Goal: Task Accomplishment & Management: Use online tool/utility

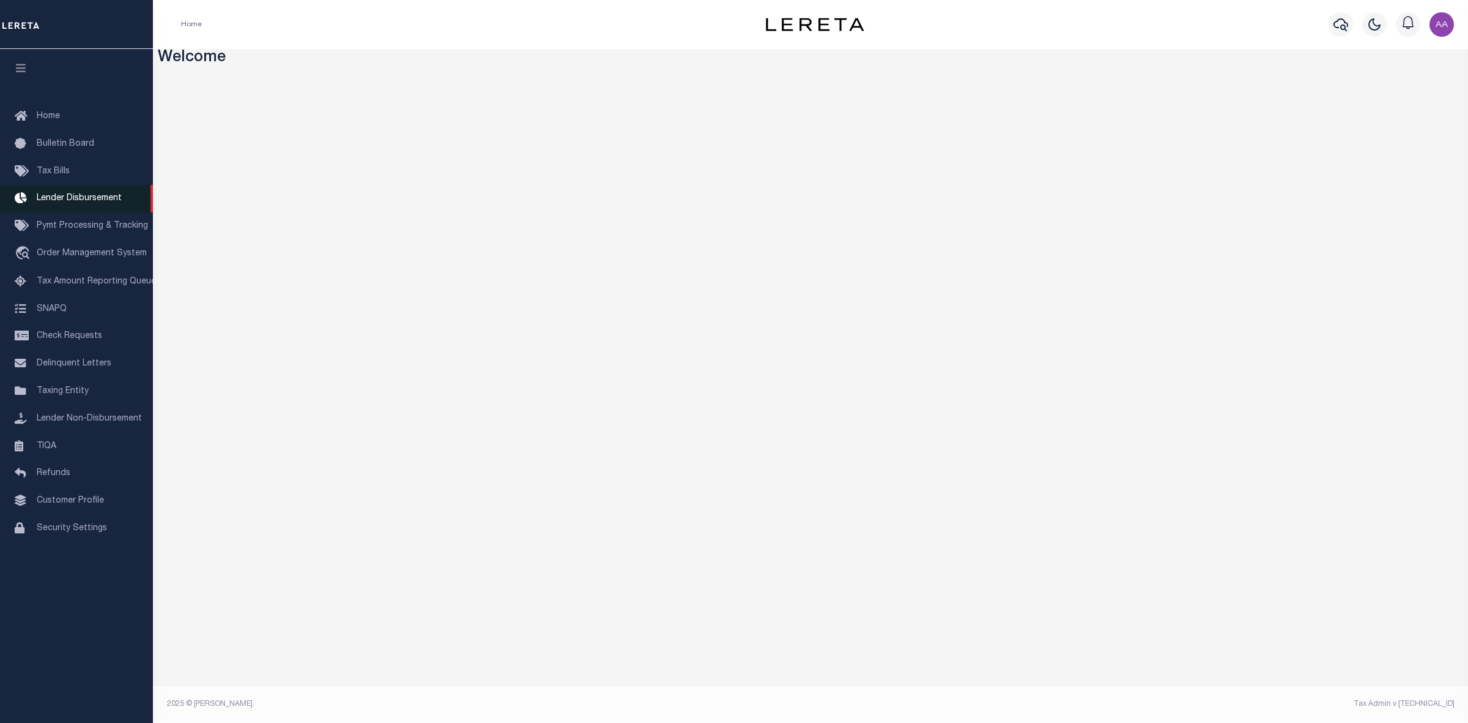
click at [95, 202] on span "Lender Disbursement" at bounding box center [79, 198] width 85 height 9
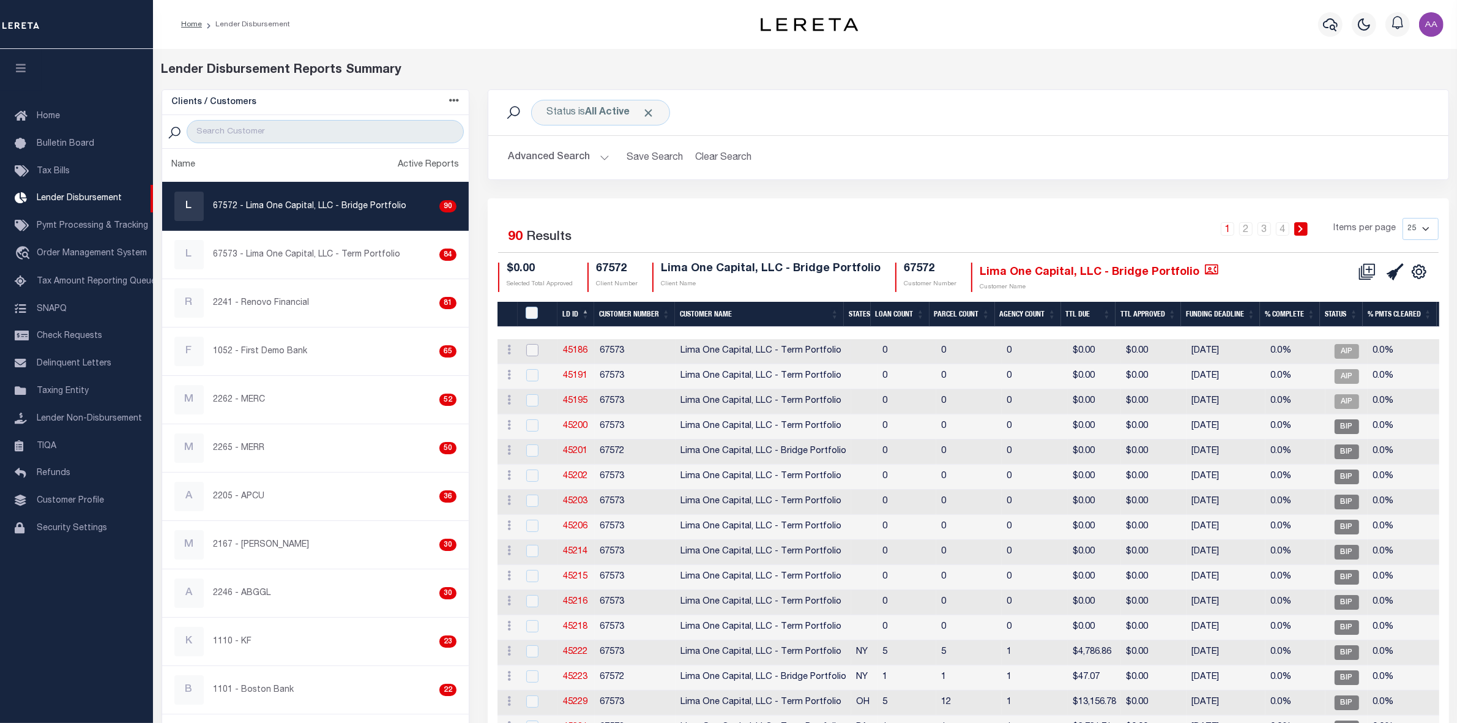
click at [533, 346] on input "checkbox" at bounding box center [532, 350] width 12 height 12
checkbox input "true"
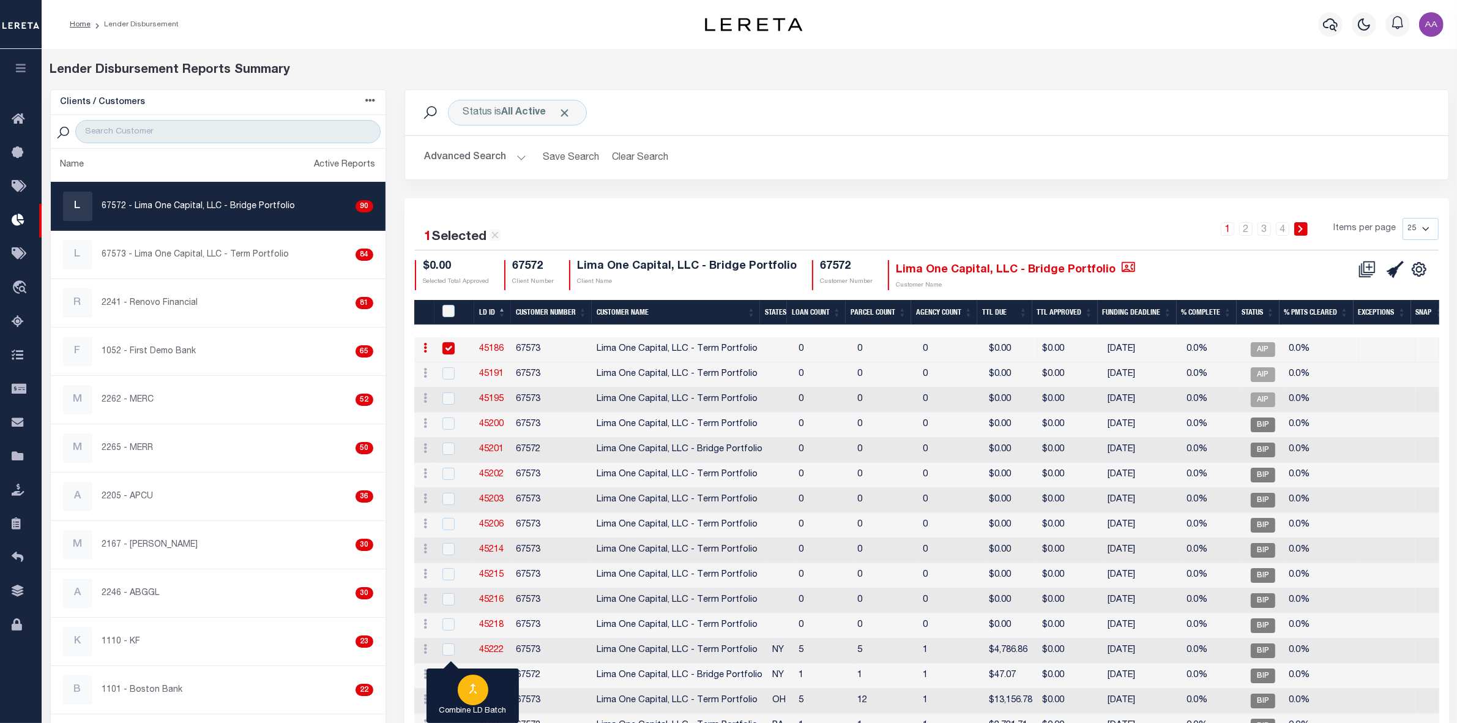
click at [485, 695] on div "button" at bounding box center [473, 689] width 31 height 31
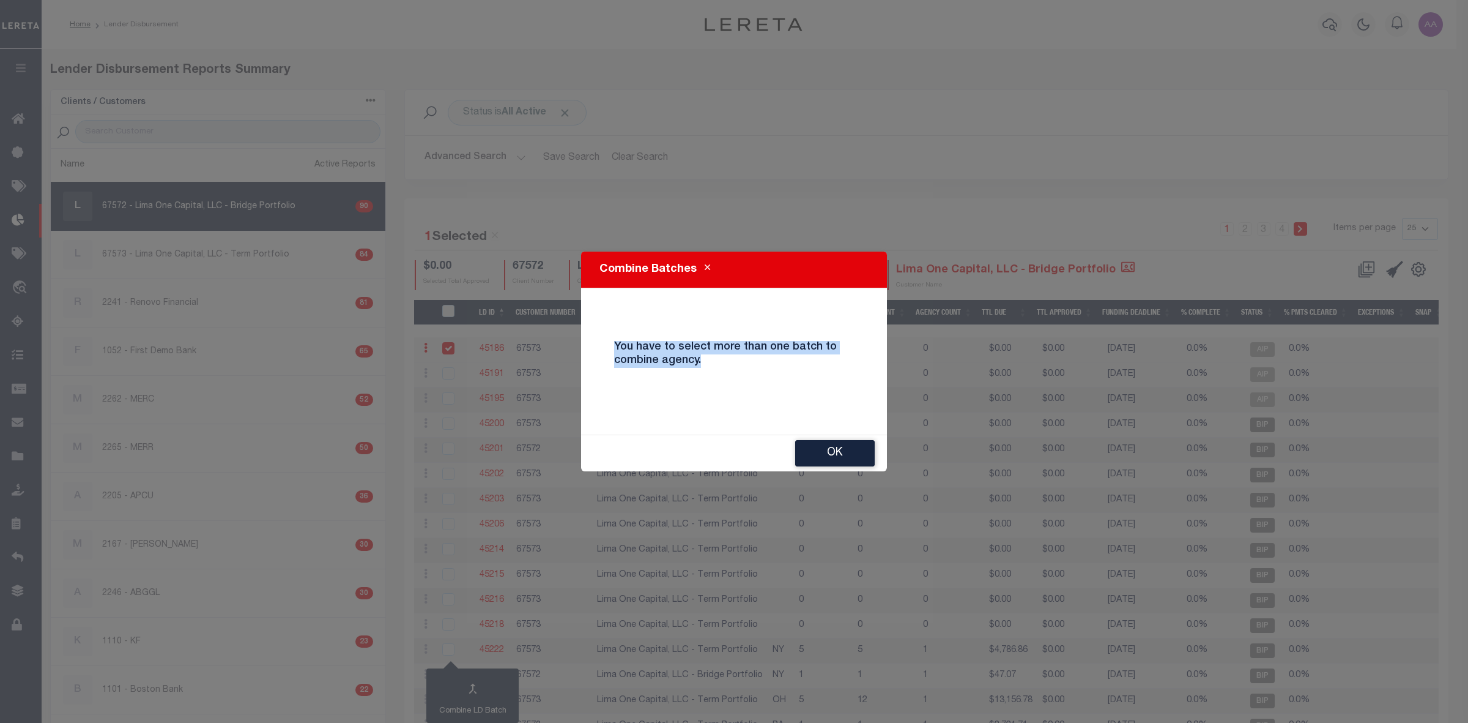
drag, startPoint x: 708, startPoint y: 364, endPoint x: 610, endPoint y: 347, distance: 99.4
click at [610, 347] on h4 "You have to select more than one batch to combine agency." at bounding box center [734, 354] width 258 height 26
click at [702, 371] on div "You have to select more than one batch to combine agency." at bounding box center [734, 361] width 258 height 61
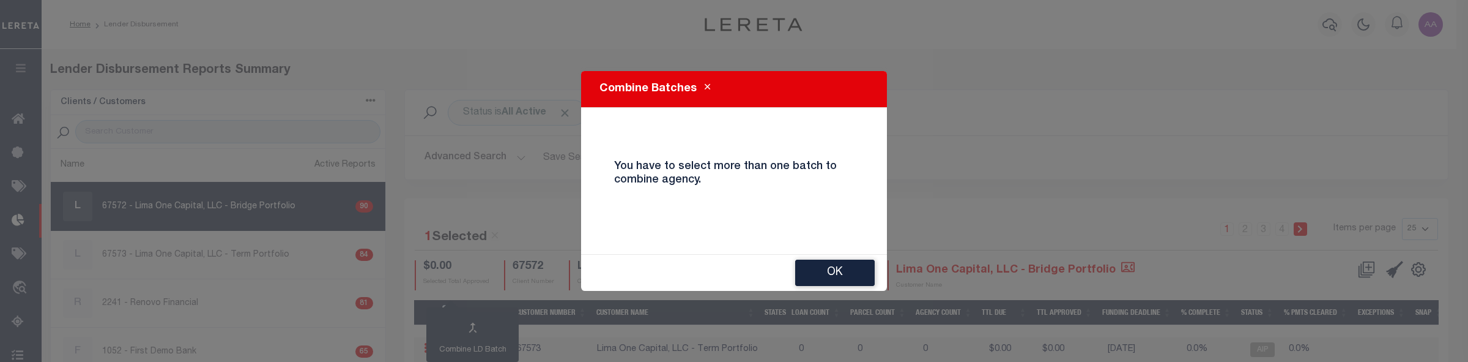
click at [1167, 322] on div "Combine Batches You have to select more than one batch to combine agency. Ok" at bounding box center [734, 181] width 1468 height 362
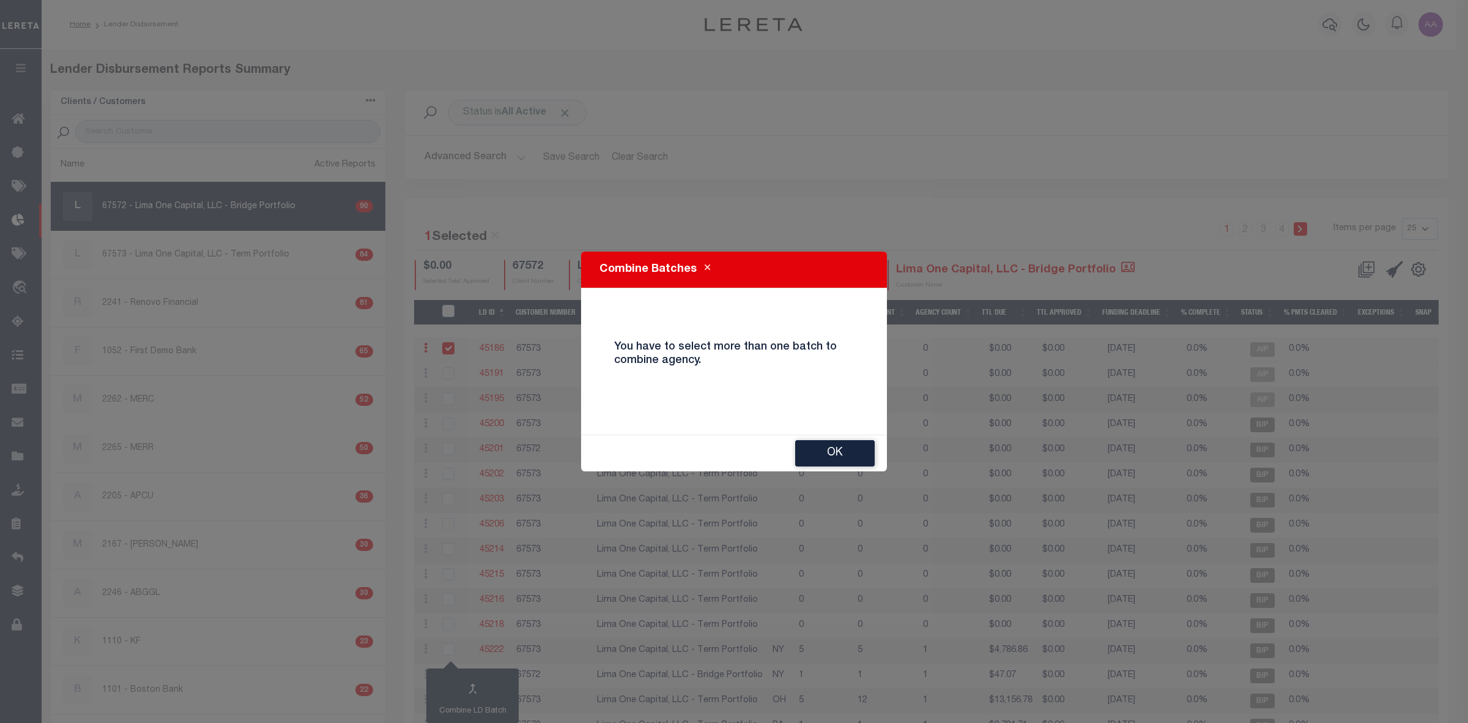
click at [702, 263] on button "Close" at bounding box center [707, 269] width 21 height 15
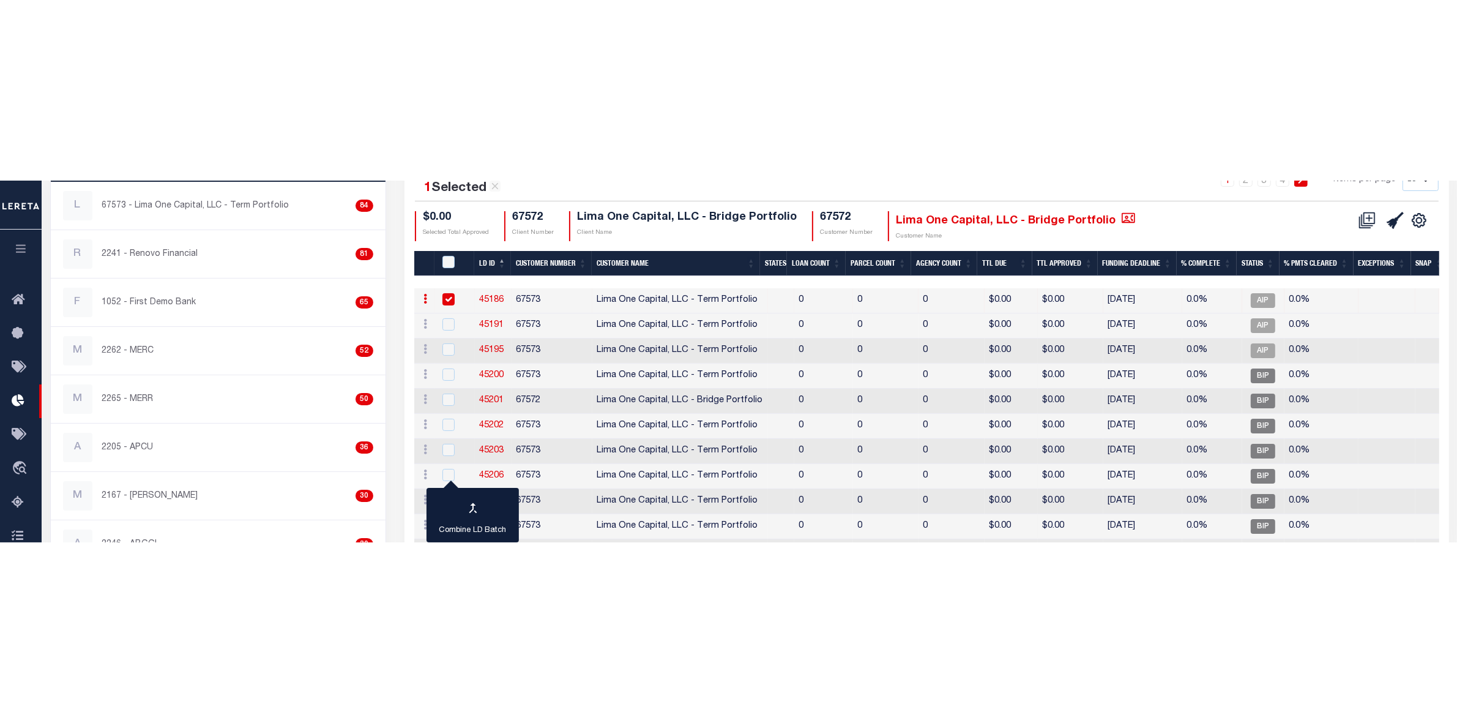
scroll to position [306, 0]
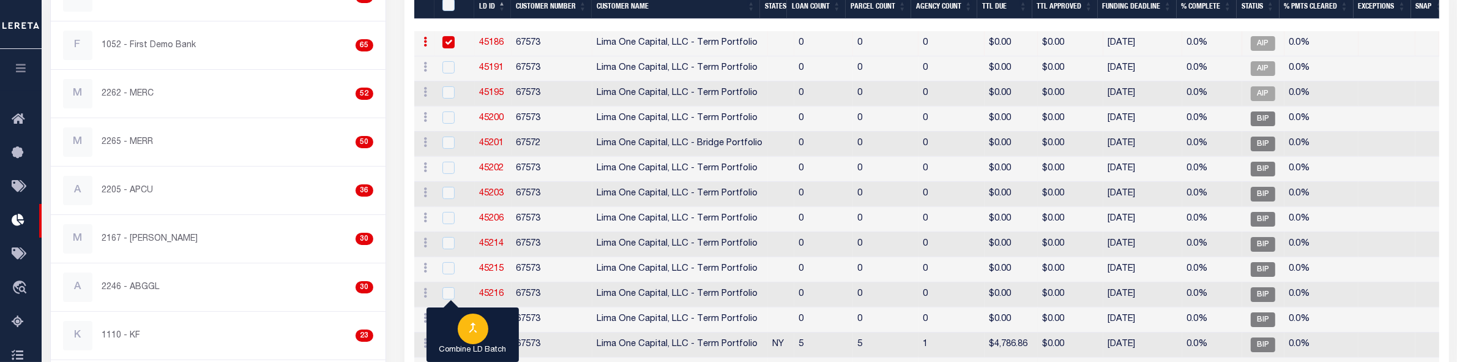
click at [469, 333] on icon "button" at bounding box center [473, 327] width 15 height 15
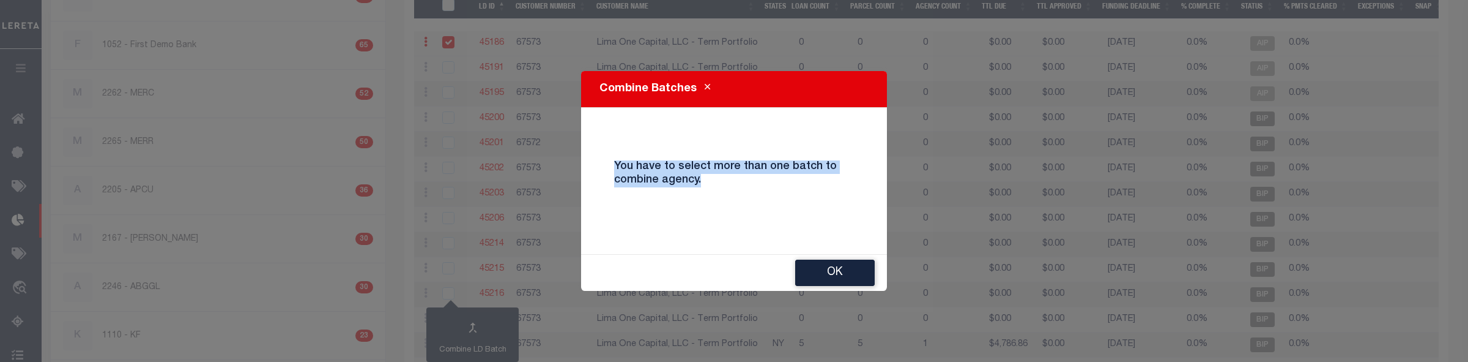
drag, startPoint x: 718, startPoint y: 191, endPoint x: 612, endPoint y: 166, distance: 108.3
click at [612, 166] on div "You have to select more than one batch to combine agency." at bounding box center [734, 180] width 258 height 61
copy h4 "You have to select more than one batch to combine agency."
click at [732, 197] on div "You have to select more than one batch to combine agency." at bounding box center [734, 180] width 258 height 61
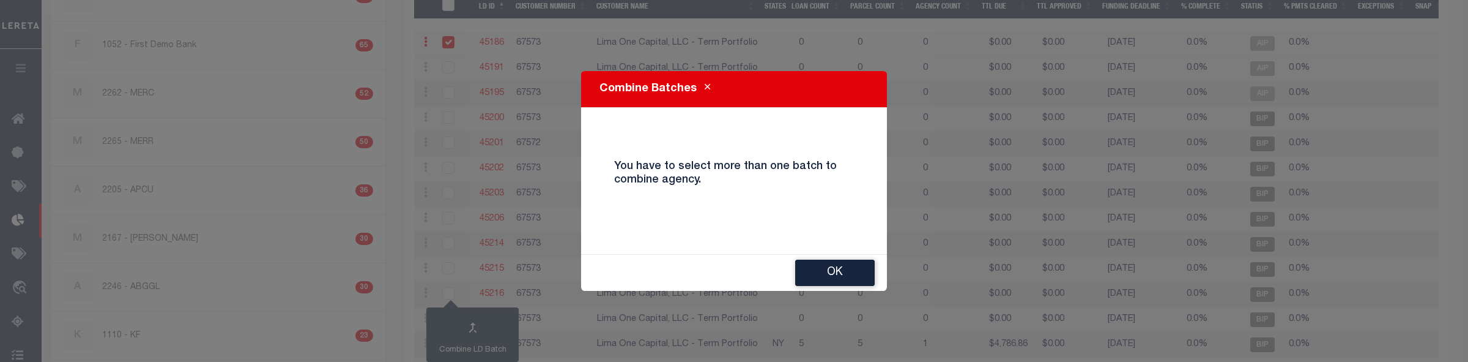
click at [708, 91] on button "Close" at bounding box center [707, 88] width 21 height 15
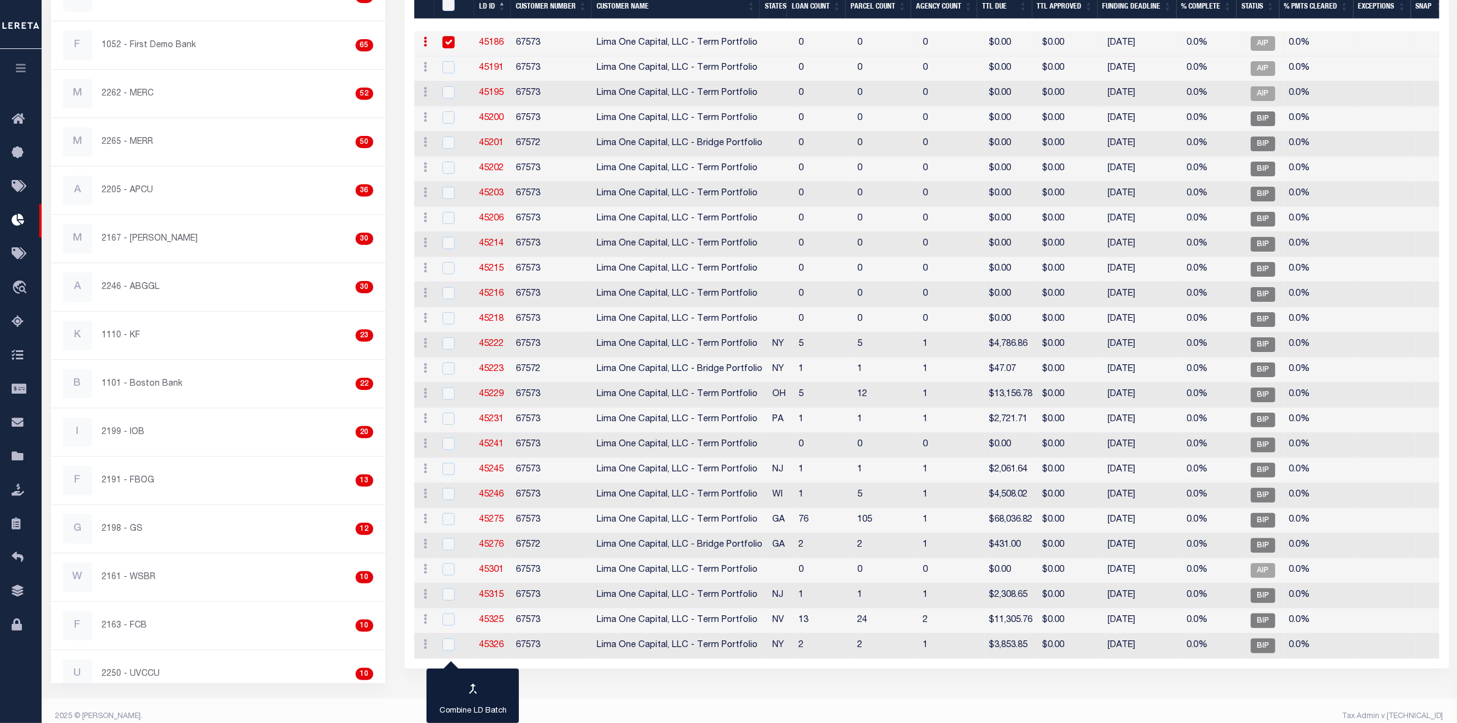
click at [23, 73] on icon "button" at bounding box center [21, 67] width 14 height 11
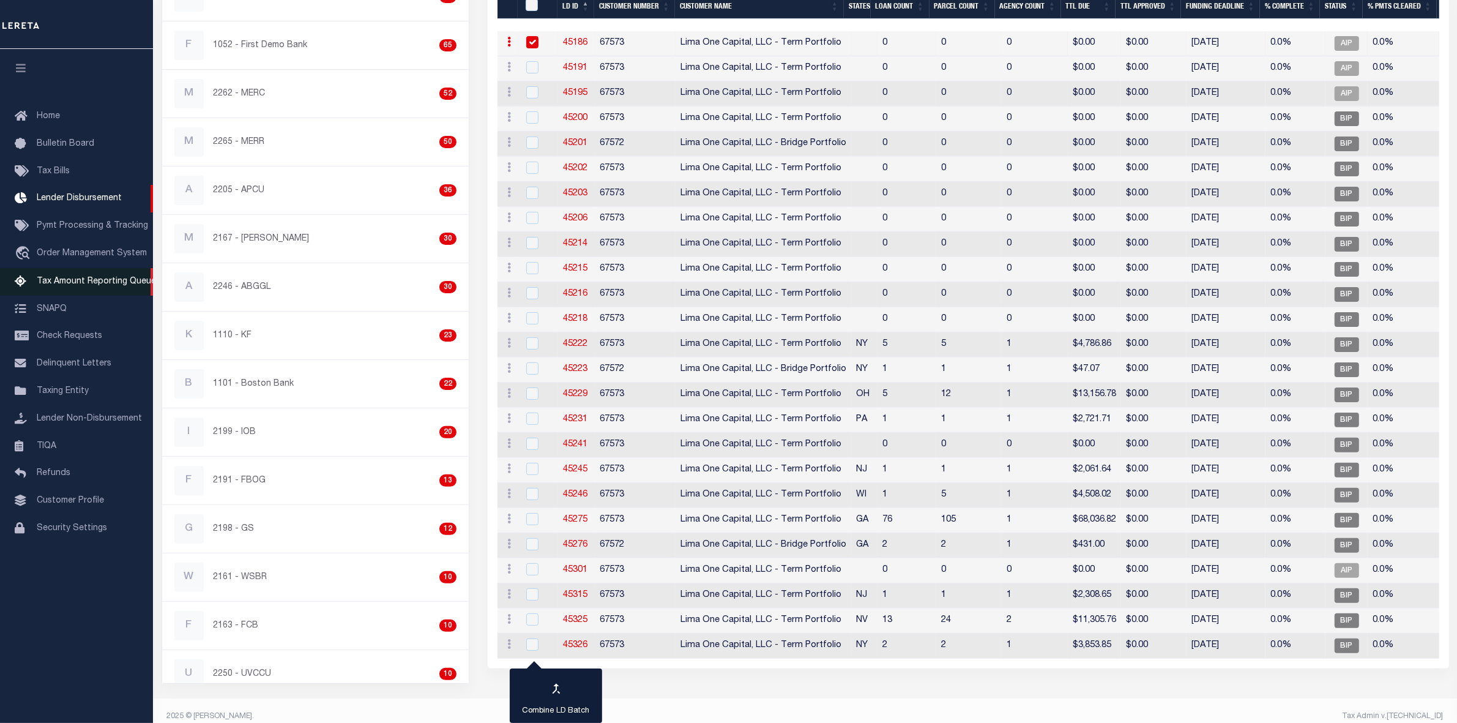
click at [78, 291] on link "Tax Amount Reporting Queue" at bounding box center [76, 282] width 153 height 28
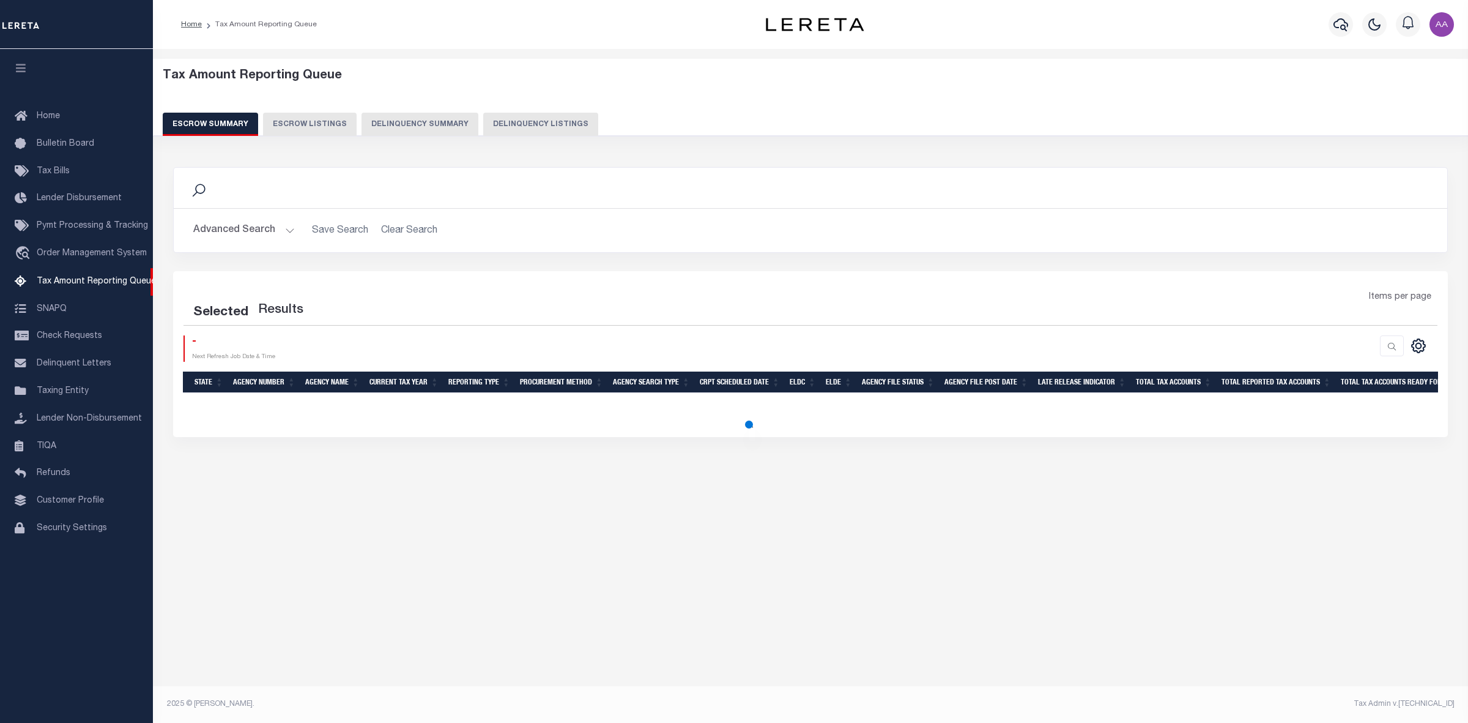
select select "100"
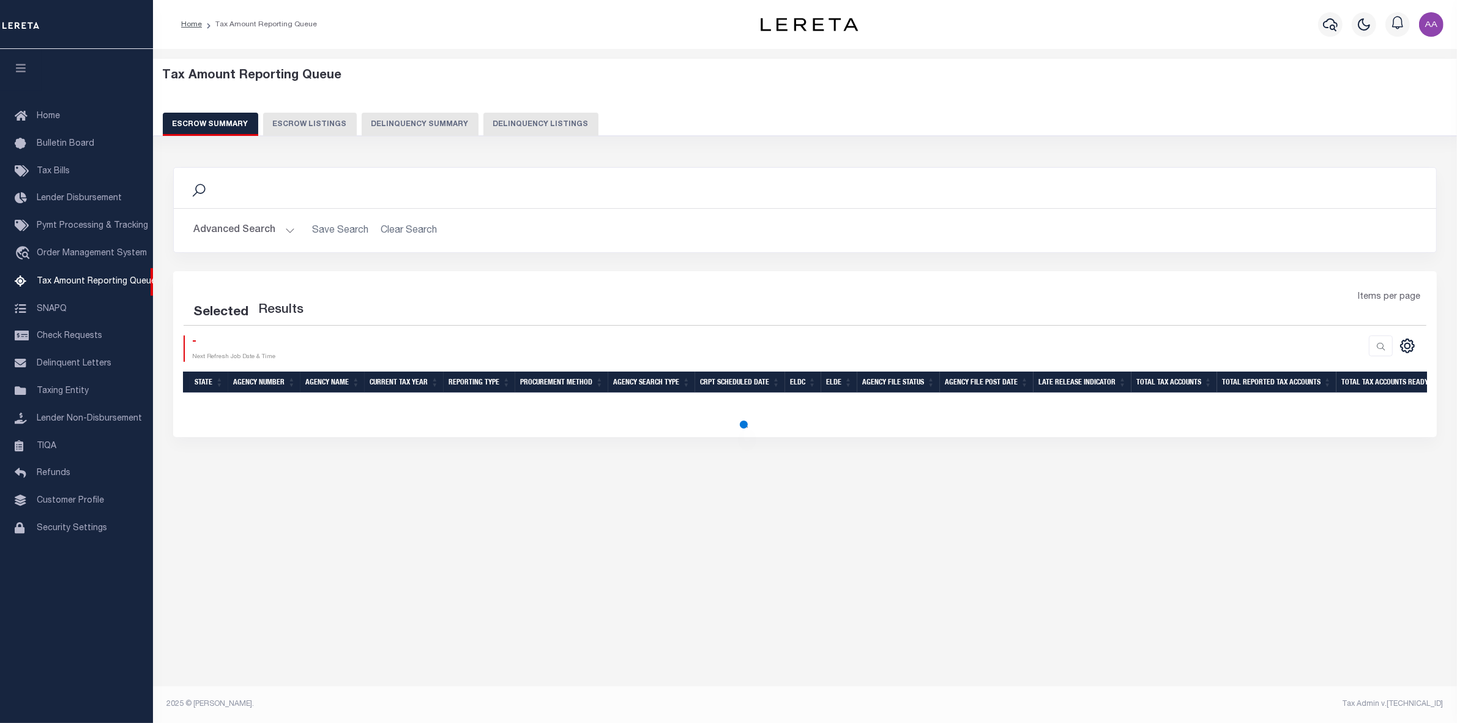
select select "100"
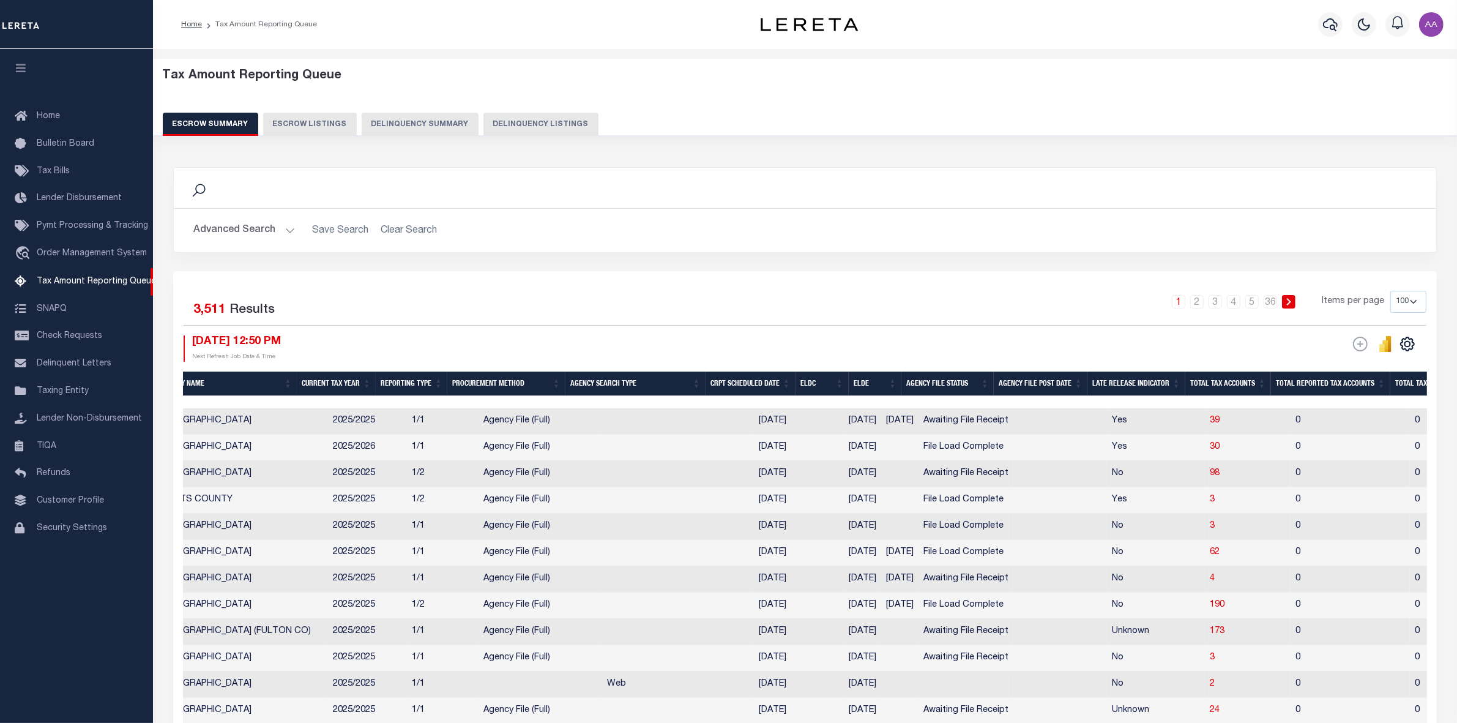
scroll to position [0, 163]
click at [1210, 451] on span "30" at bounding box center [1213, 446] width 10 height 9
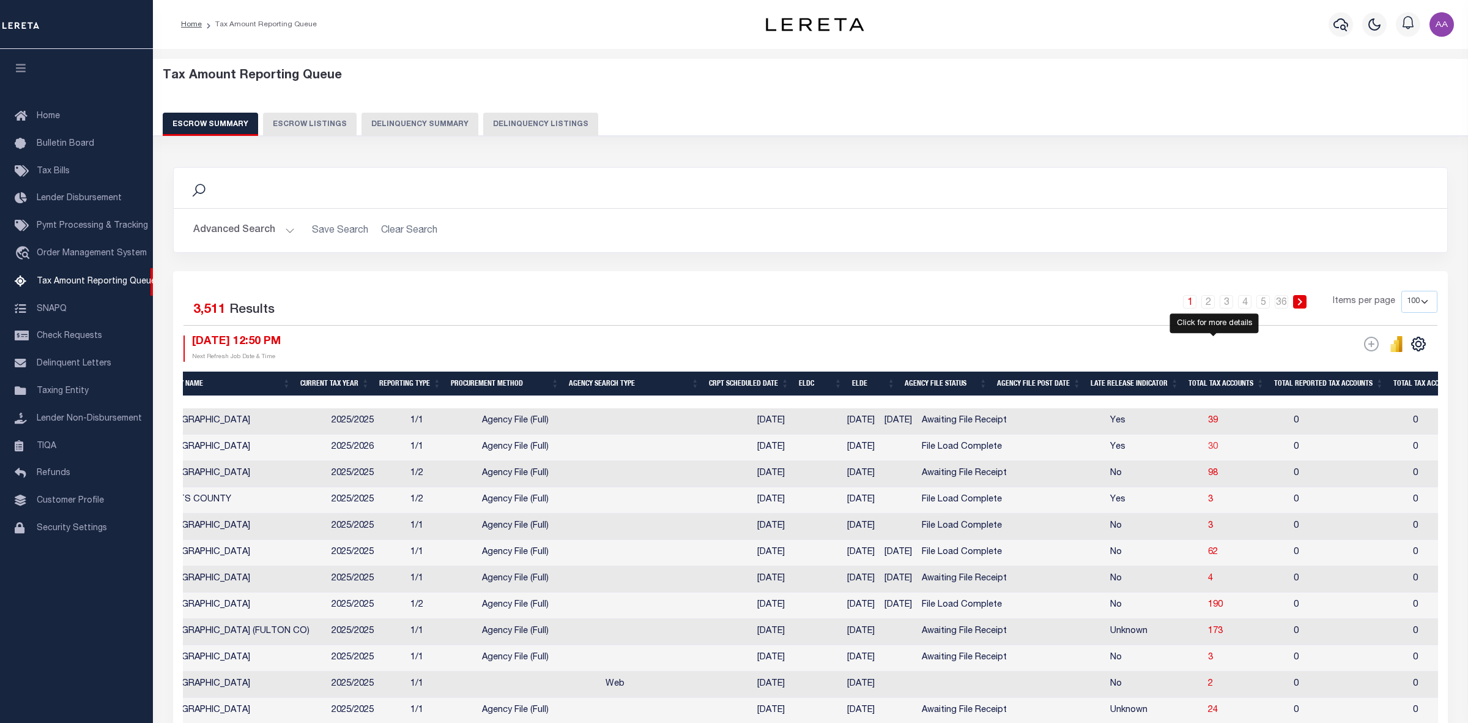
select select "100"
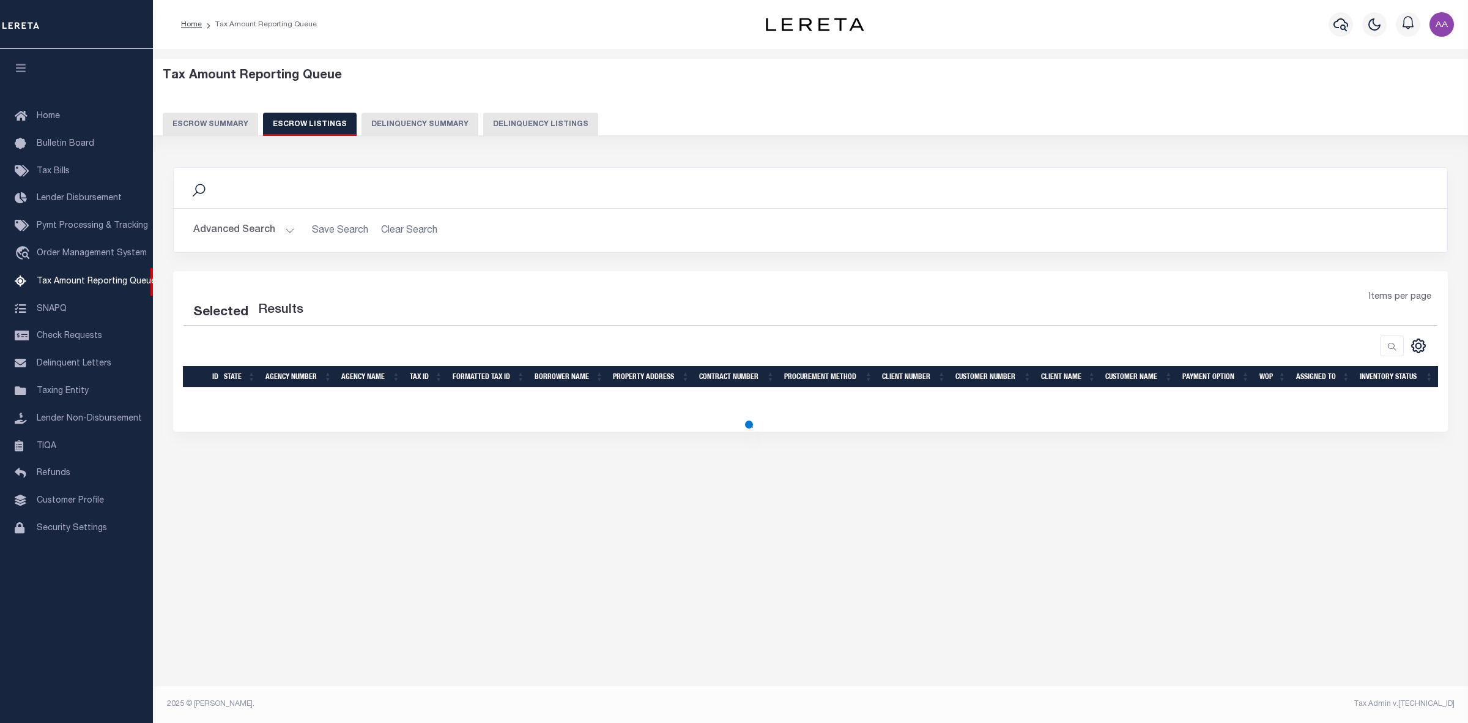
select select "100"
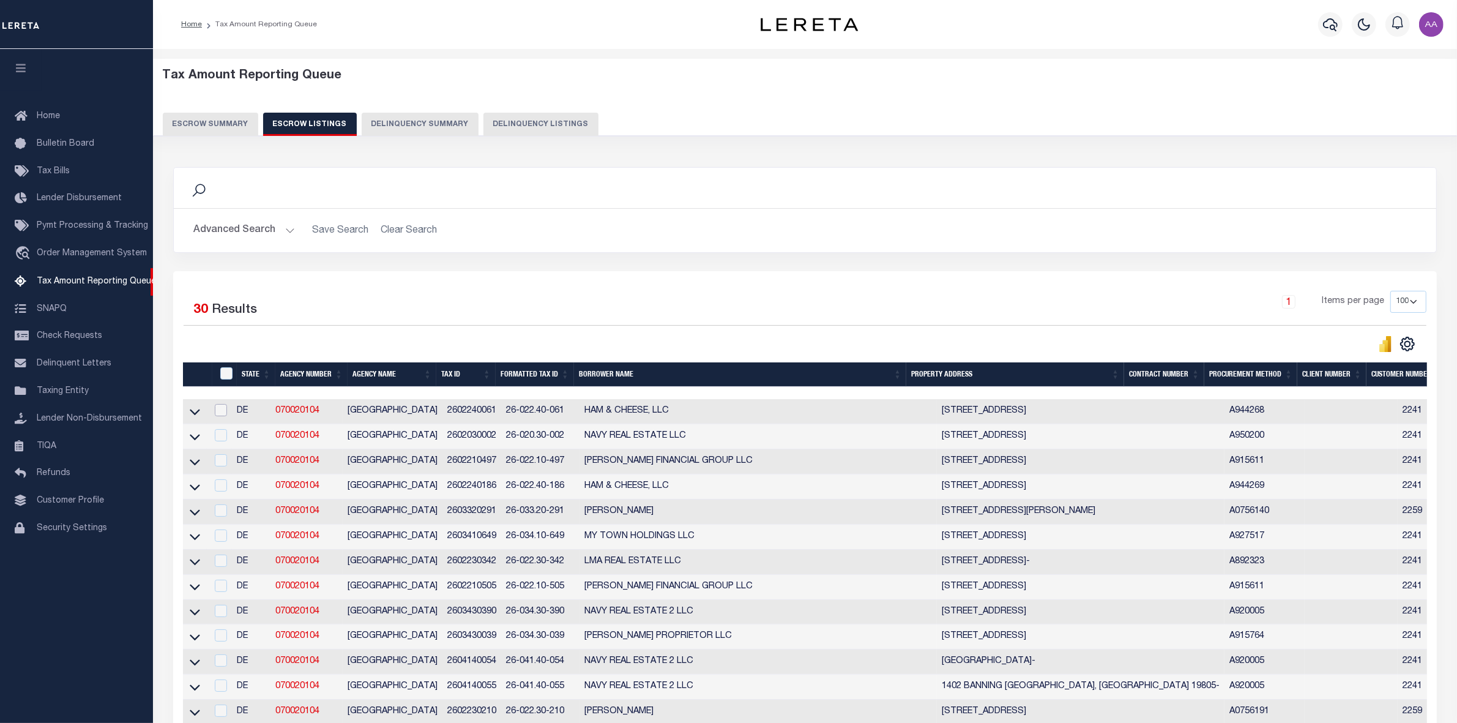
click at [221, 414] on input "checkbox" at bounding box center [221, 410] width 12 height 12
checkbox input "true"
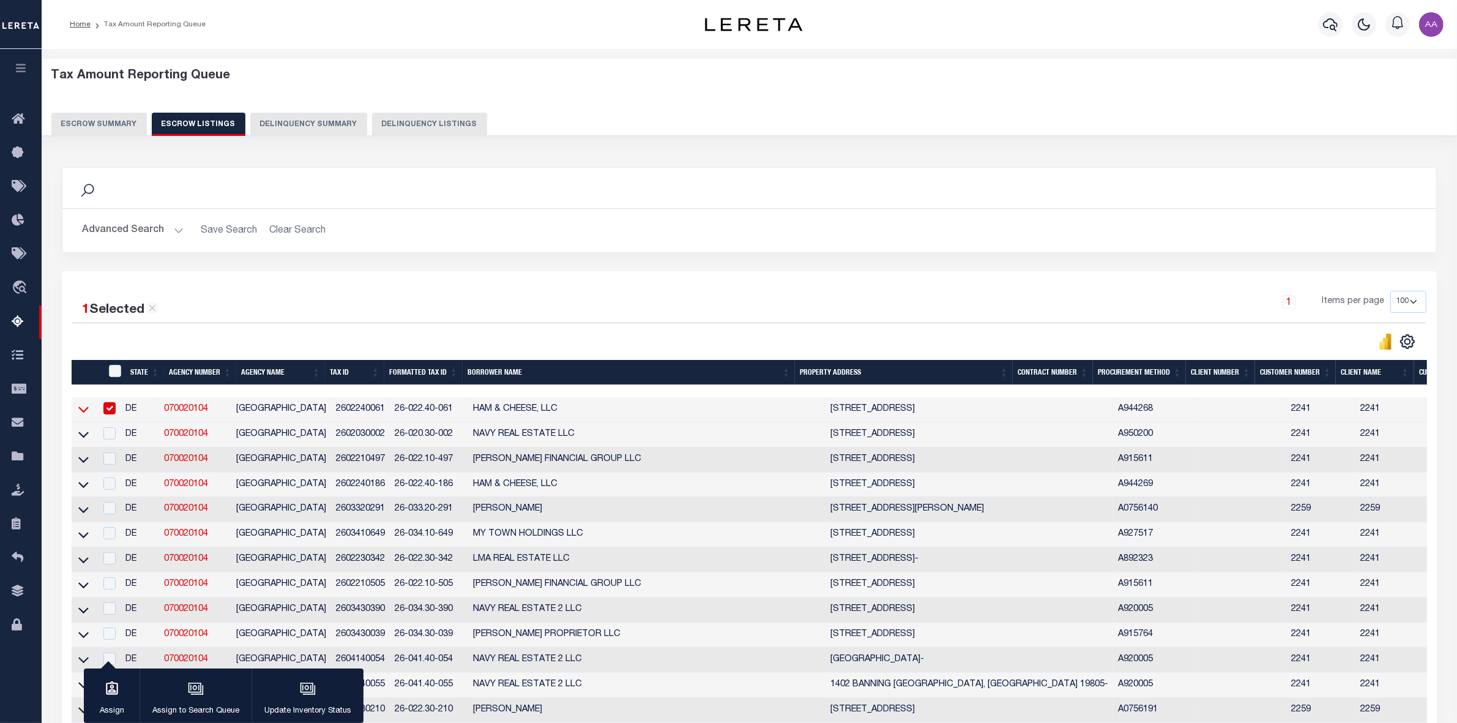
click at [84, 414] on icon at bounding box center [83, 409] width 10 height 13
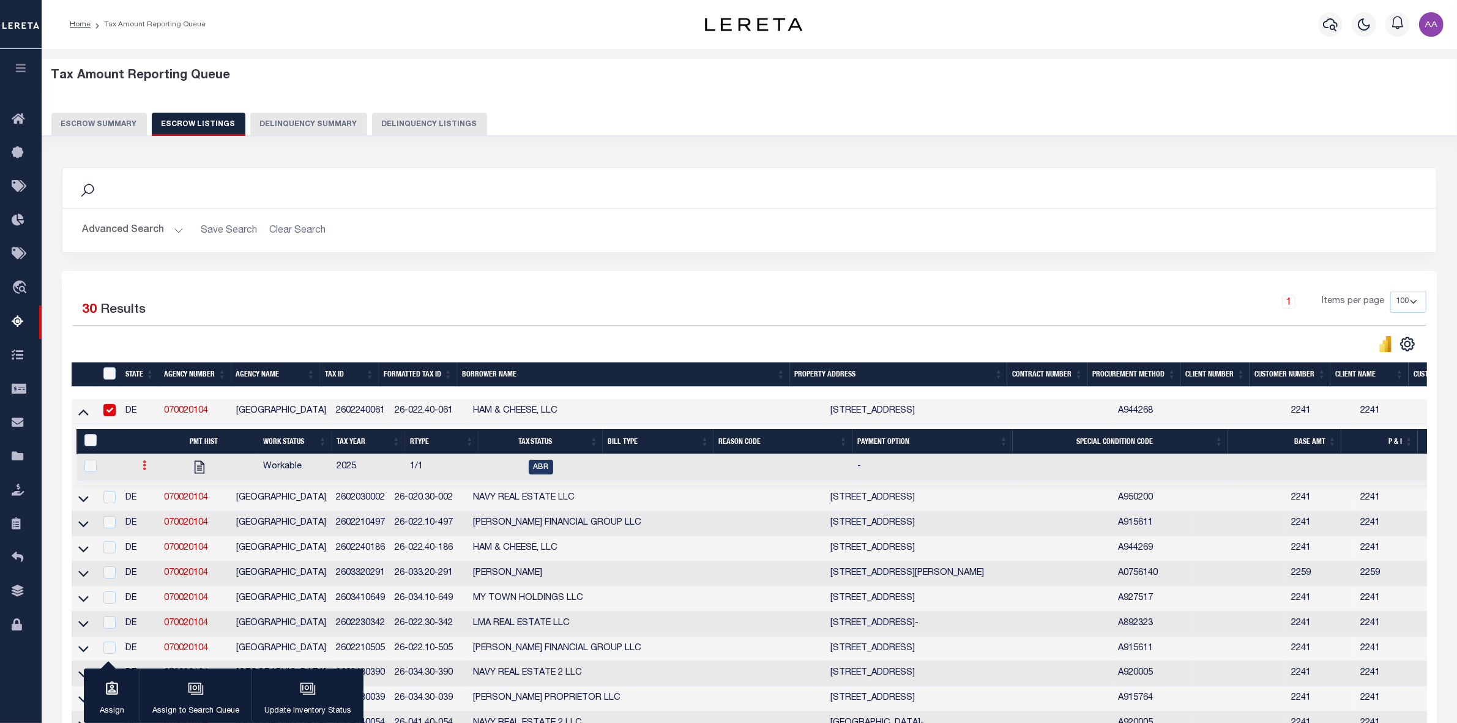
click at [143, 469] on icon at bounding box center [145, 465] width 4 height 10
click at [154, 511] on img "" at bounding box center [159, 505] width 12 height 13
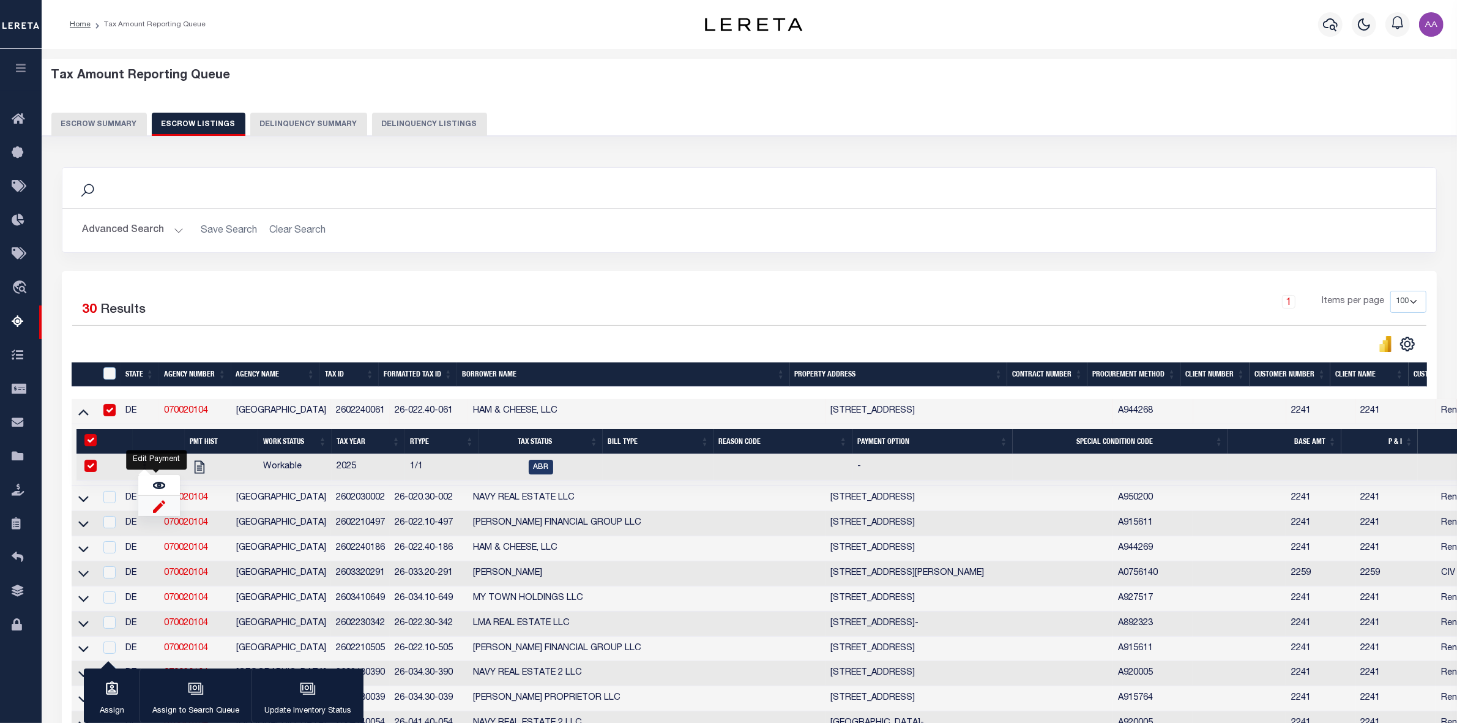
checkbox input "true"
select select
type input "[DATE]"
select select "ABR"
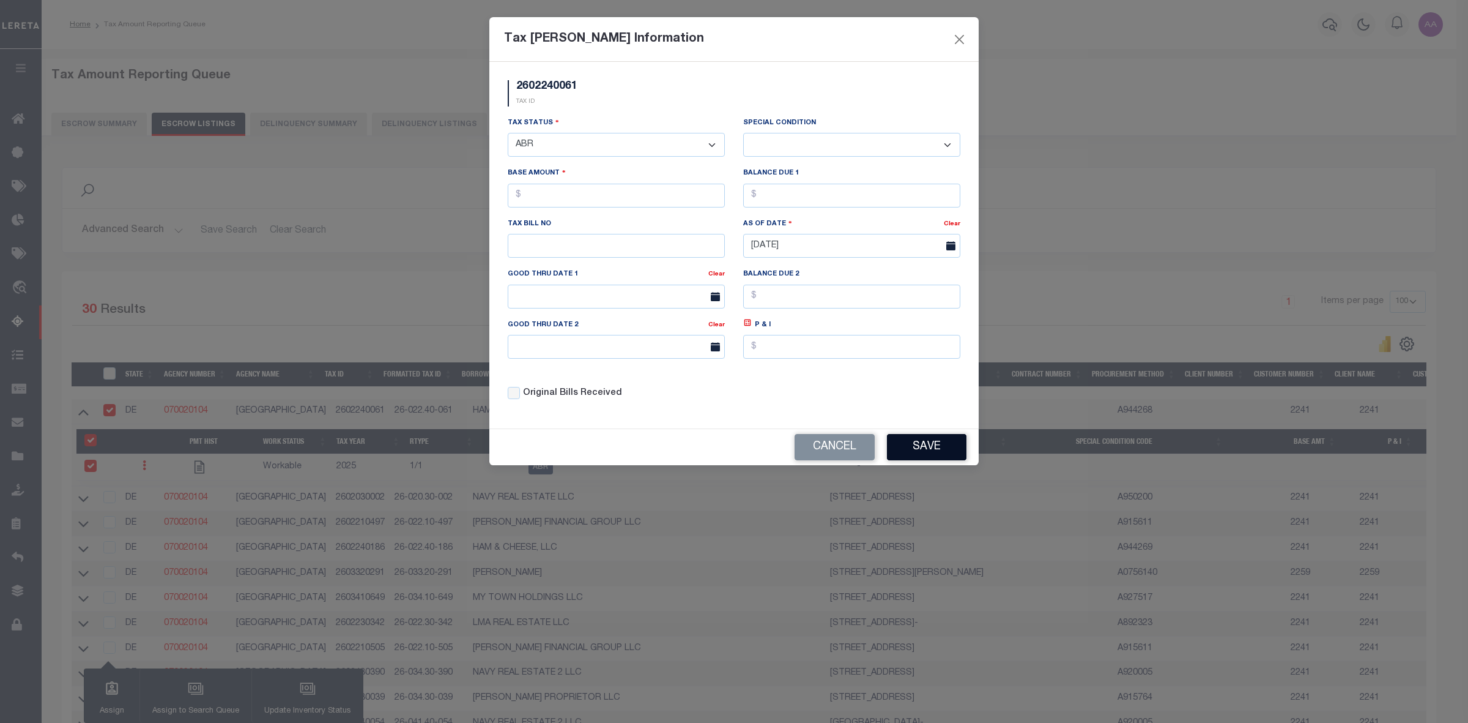
click at [913, 459] on button "Save" at bounding box center [927, 447] width 80 height 26
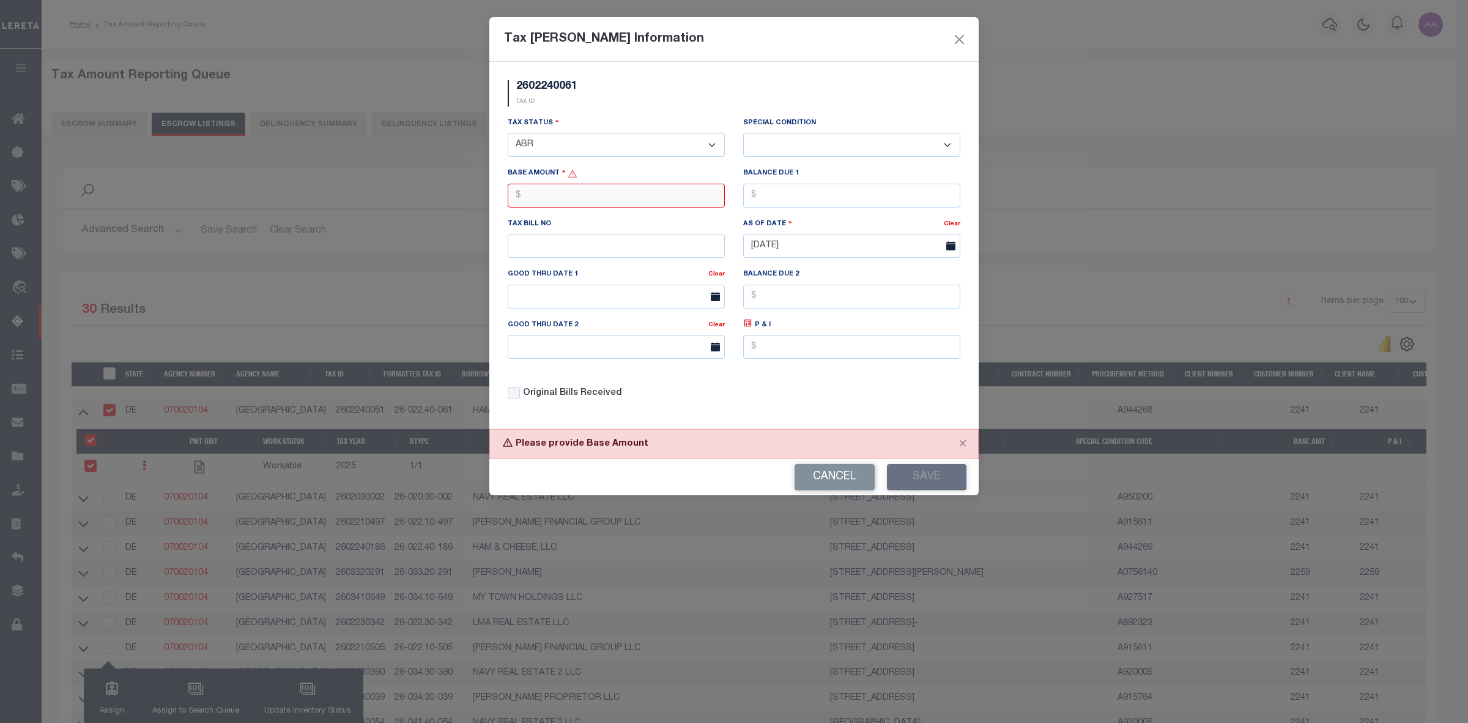
click at [584, 197] on input "text" at bounding box center [616, 196] width 217 height 24
type input "$0.00"
click at [798, 207] on input "text" at bounding box center [851, 196] width 217 height 24
type input "$0.00"
click at [921, 484] on button "Save" at bounding box center [927, 477] width 80 height 26
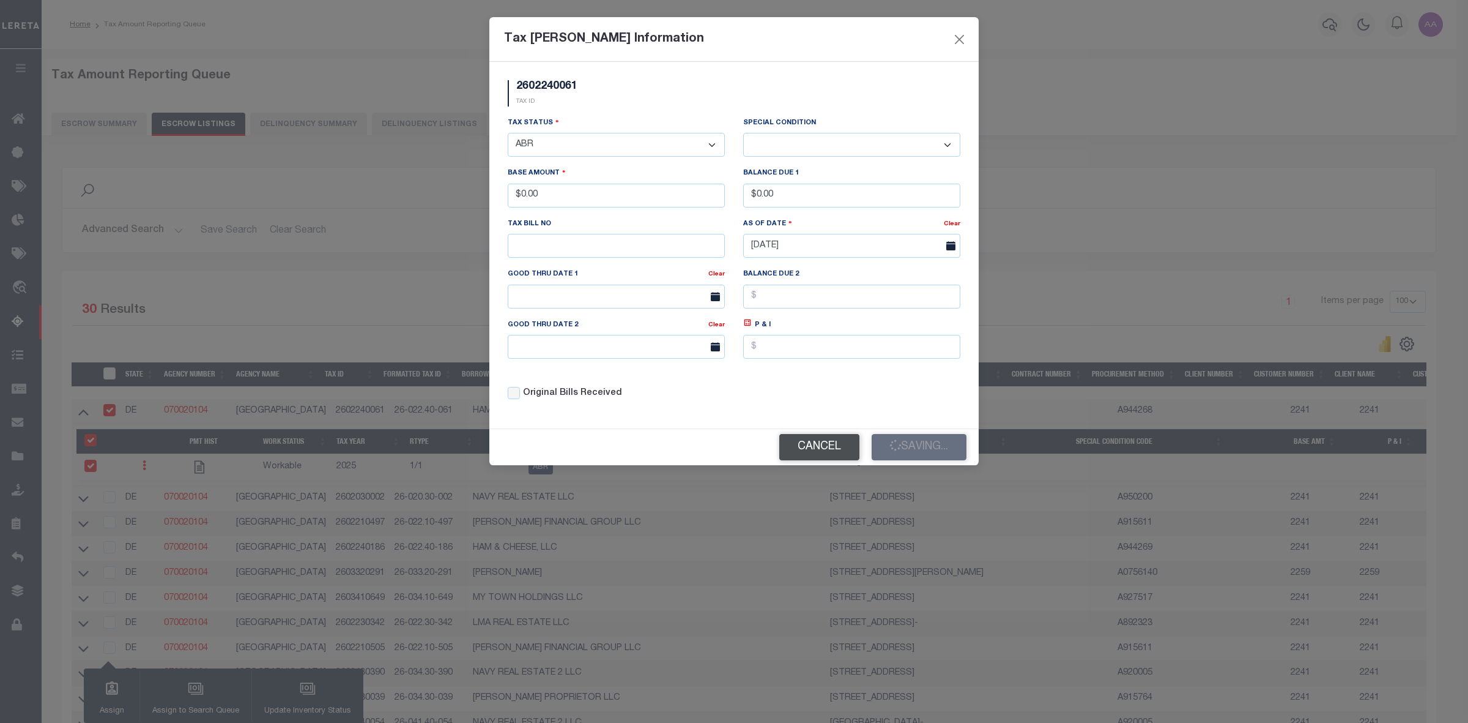
click at [820, 454] on button "Cancel" at bounding box center [819, 447] width 80 height 26
